Goal: Task Accomplishment & Management: Use online tool/utility

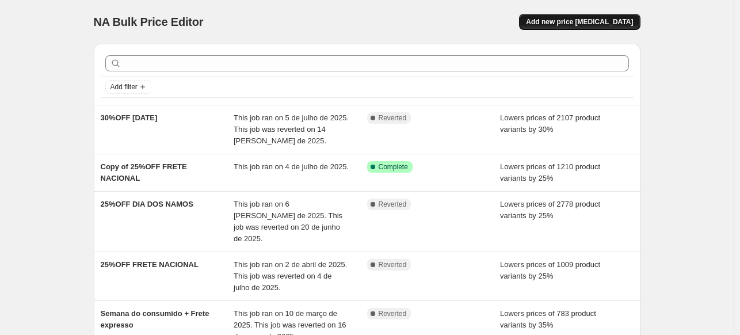
click at [599, 24] on span "Add new price [MEDICAL_DATA]" at bounding box center [579, 21] width 107 height 9
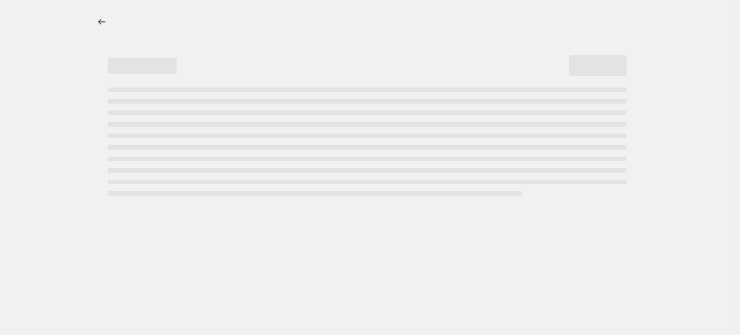
select select "percentage"
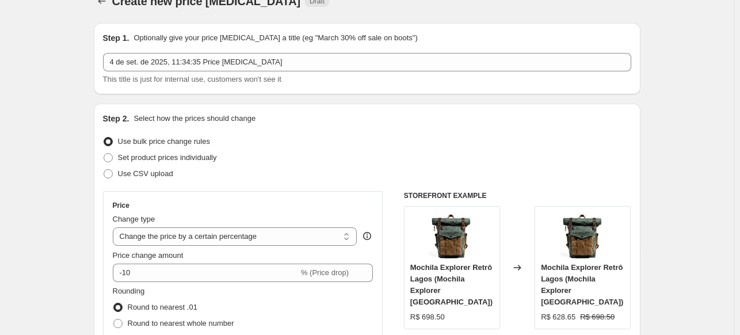
scroll to position [58, 0]
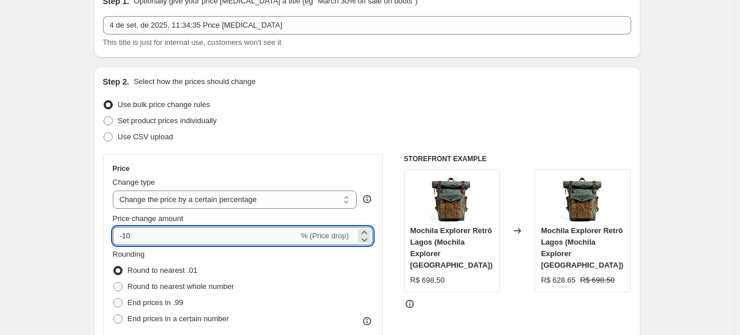
click at [229, 237] on input "-10" at bounding box center [206, 236] width 186 height 18
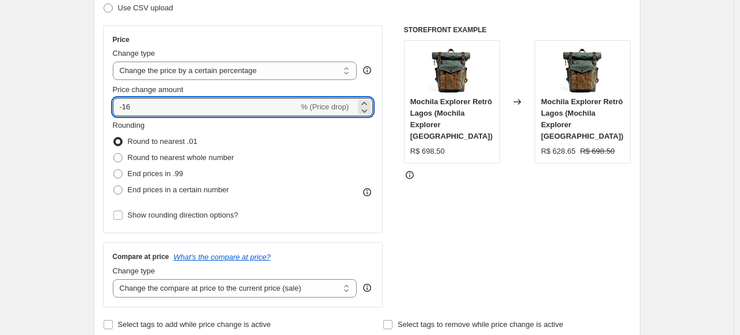
scroll to position [230, 0]
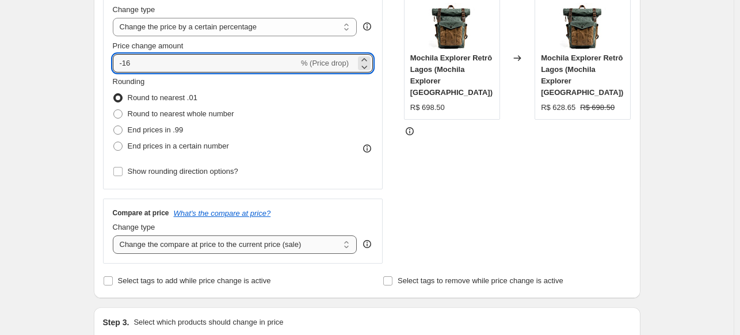
type input "-16"
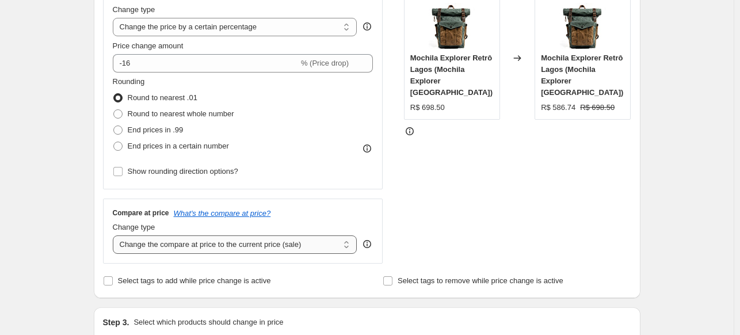
click at [167, 248] on select "Change the compare at price to the current price (sale) Change the compare at p…" at bounding box center [235, 244] width 244 height 18
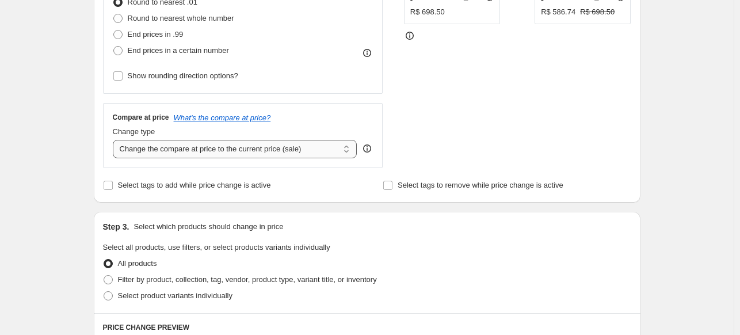
scroll to position [345, 0]
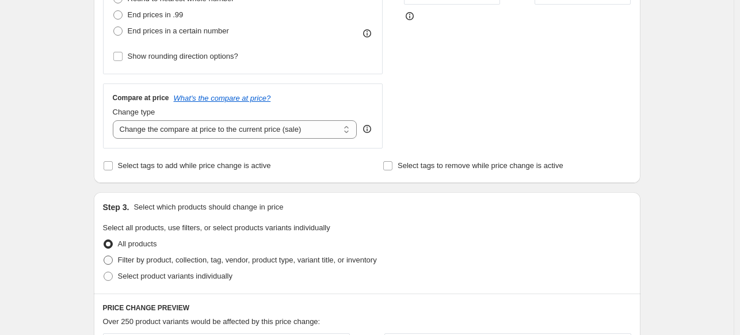
click at [169, 259] on span "Filter by product, collection, tag, vendor, product type, variant title, or inv…" at bounding box center [247, 259] width 259 height 9
click at [104, 256] on input "Filter by product, collection, tag, vendor, product type, variant title, or inv…" at bounding box center [104, 255] width 1 height 1
radio input "true"
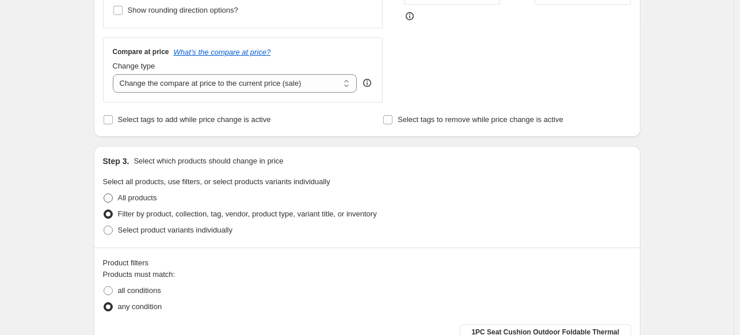
scroll to position [460, 0]
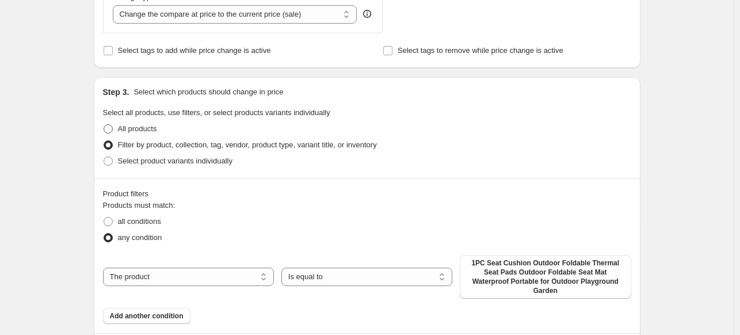
click at [110, 128] on span at bounding box center [108, 128] width 9 height 9
click at [104, 125] on input "All products" at bounding box center [104, 124] width 1 height 1
radio input "true"
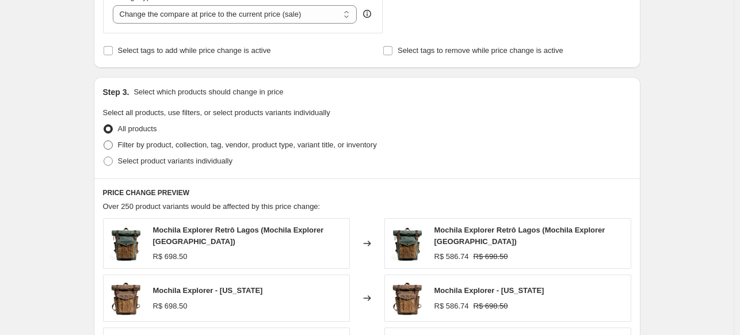
click at [139, 143] on span "Filter by product, collection, tag, vendor, product type, variant title, or inv…" at bounding box center [247, 144] width 259 height 9
click at [104, 141] on input "Filter by product, collection, tag, vendor, product type, variant title, or inv…" at bounding box center [104, 140] width 1 height 1
radio input "true"
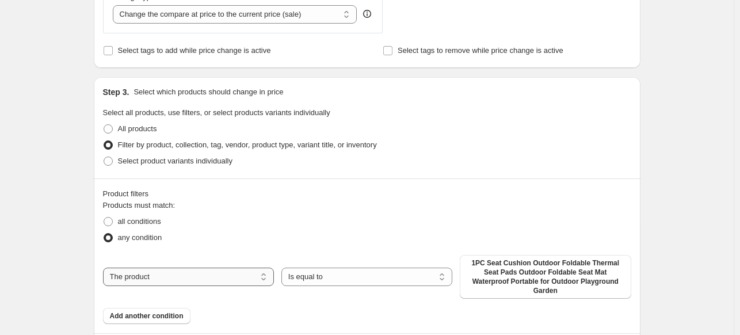
click at [223, 269] on select "The product The product's collection The product's tag The product's vendor The…" at bounding box center [188, 276] width 171 height 18
select select "tag"
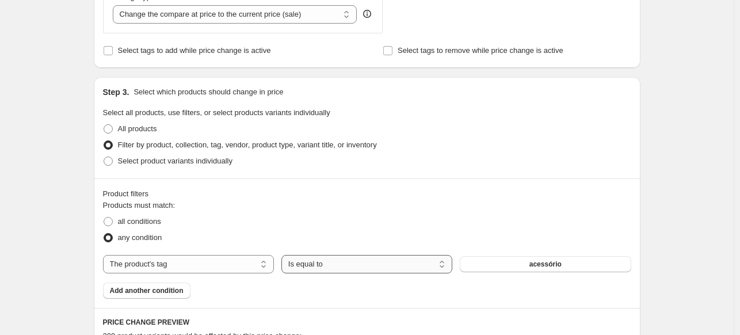
click at [319, 266] on select "Is equal to Is not equal to" at bounding box center [366, 264] width 171 height 18
select select "not_equal"
click at [518, 263] on button "acessório" at bounding box center [545, 264] width 171 height 16
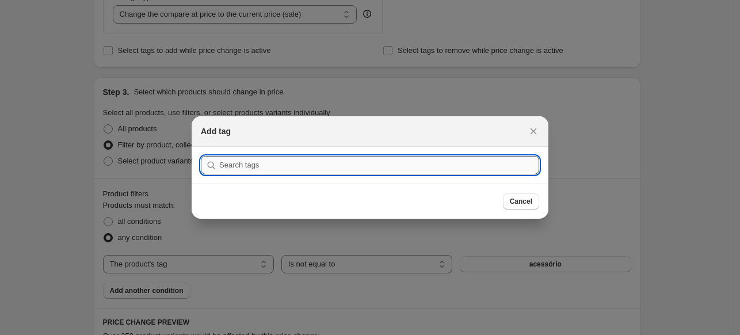
click at [380, 160] on input ":r2k:" at bounding box center [379, 165] width 320 height 18
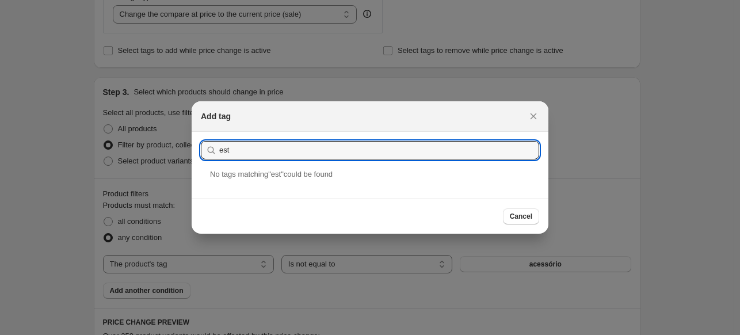
drag, startPoint x: 267, startPoint y: 153, endPoint x: 194, endPoint y: 146, distance: 73.4
click at [194, 146] on section "Submit est" at bounding box center [370, 150] width 357 height 37
drag, startPoint x: 246, startPoint y: 146, endPoint x: 200, endPoint y: 150, distance: 45.6
click at [201, 150] on div "naci" at bounding box center [370, 150] width 338 height 18
type input "estoque nacional"
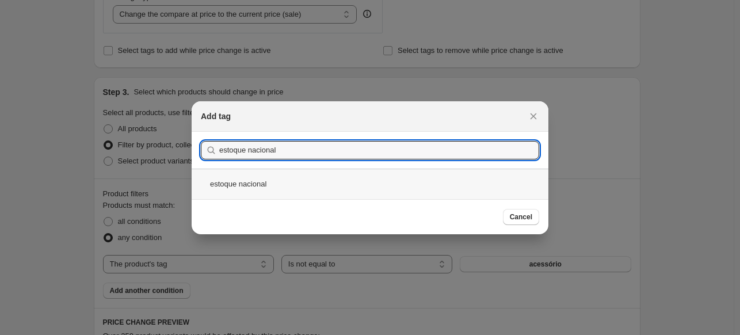
click at [228, 188] on div "estoque nacional" at bounding box center [370, 184] width 357 height 30
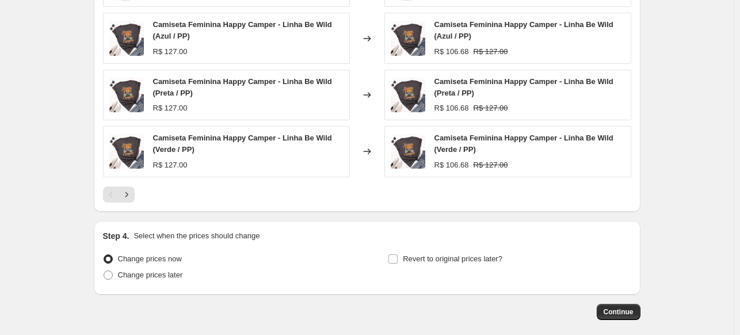
scroll to position [958, 0]
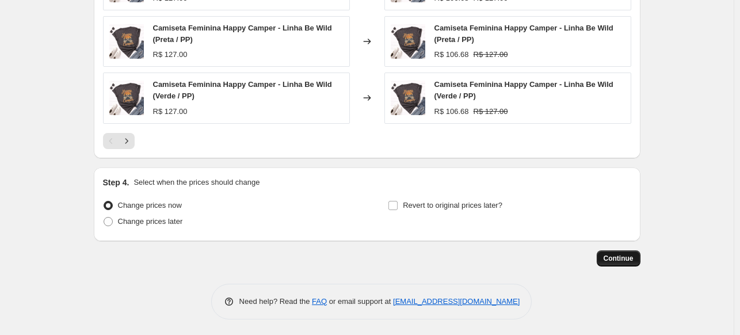
click at [625, 257] on span "Continue" at bounding box center [618, 258] width 30 height 9
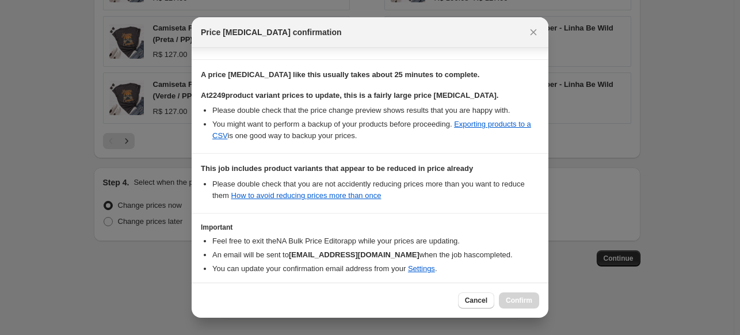
scroll to position [212, 0]
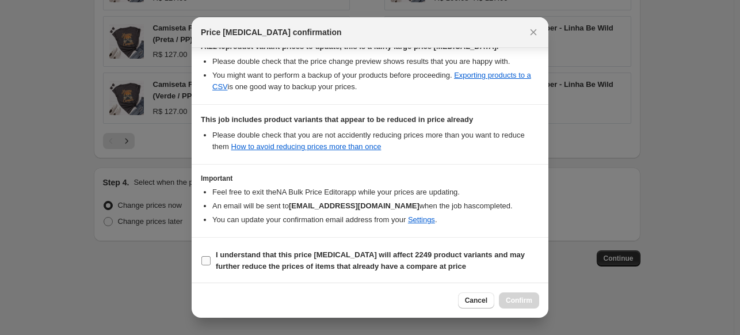
click at [204, 264] on input "I understand that this price [MEDICAL_DATA] will affect 2249 product variants a…" at bounding box center [205, 260] width 9 height 9
checkbox input "true"
click at [520, 299] on span "Confirm" at bounding box center [519, 300] width 26 height 9
